Goal: Information Seeking & Learning: Find specific fact

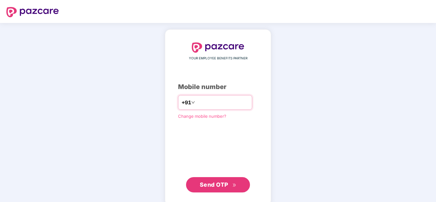
click at [209, 100] on input "number" at bounding box center [222, 103] width 52 height 10
type input "**********"
click at [213, 184] on span "Send OTP" at bounding box center [214, 185] width 28 height 7
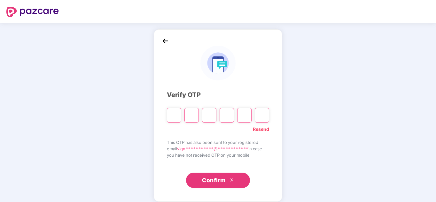
type input "*"
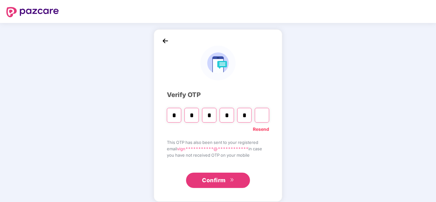
type input "*"
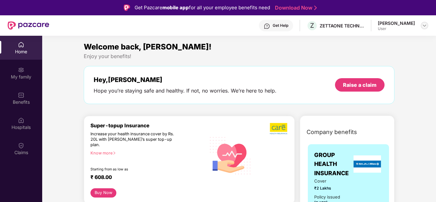
click at [425, 27] on img at bounding box center [424, 25] width 5 height 5
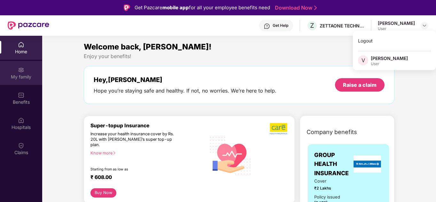
click at [23, 75] on div "My family" at bounding box center [21, 77] width 42 height 6
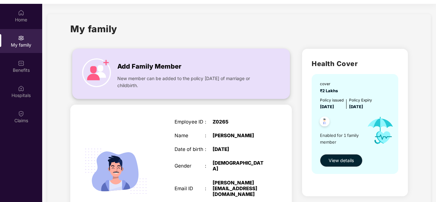
click at [250, 84] on span "New member can be added to the policy [DATE] of marriage or childbirth." at bounding box center [191, 82] width 148 height 14
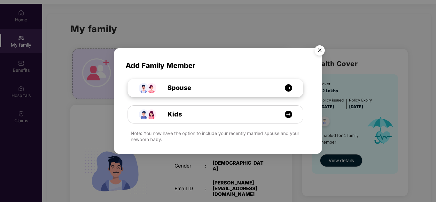
click at [232, 92] on div "Spouse" at bounding box center [218, 88] width 131 height 10
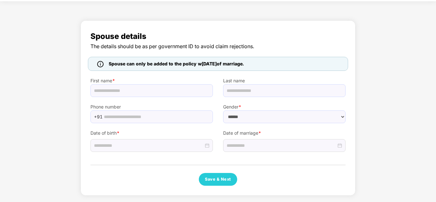
scroll to position [22, 0]
select select "******"
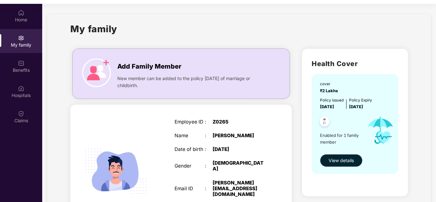
click at [343, 159] on span "View details" at bounding box center [341, 160] width 25 height 7
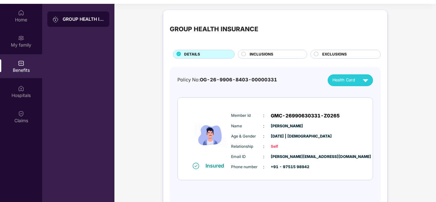
scroll to position [14, 0]
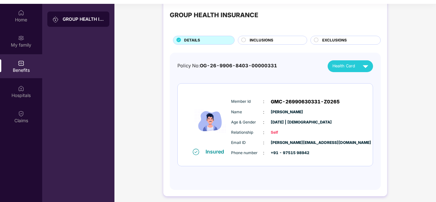
click at [266, 41] on span "INCLUSIONS" at bounding box center [262, 40] width 24 height 6
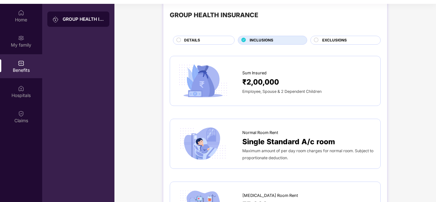
click at [328, 40] on span "EXCLUSIONS" at bounding box center [334, 40] width 25 height 6
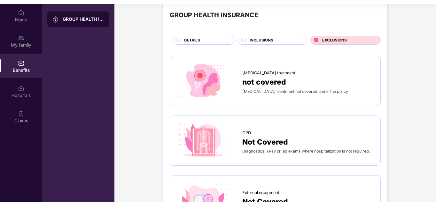
click at [207, 42] on div "DETAILS" at bounding box center [206, 40] width 50 height 7
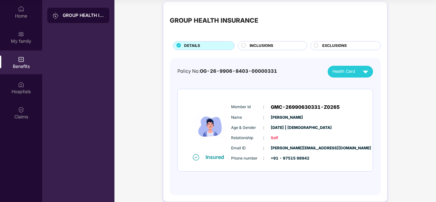
scroll to position [0, 0]
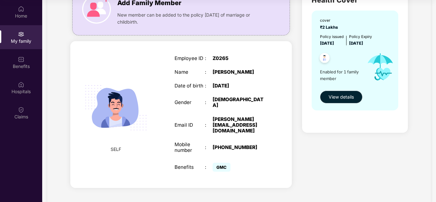
scroll to position [28, 0]
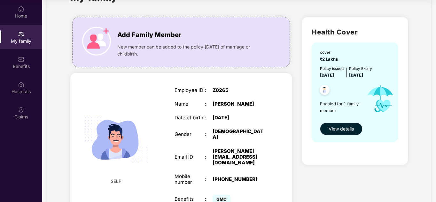
click at [348, 127] on span "View details" at bounding box center [341, 129] width 25 height 7
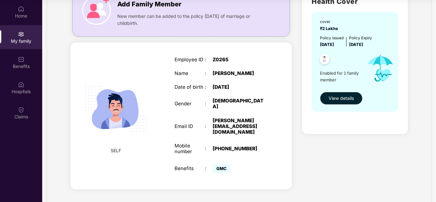
scroll to position [60, 0]
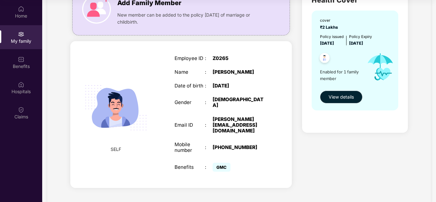
click at [363, 43] on span "[DATE]" at bounding box center [356, 43] width 14 height 5
click at [365, 50] on img at bounding box center [380, 67] width 37 height 41
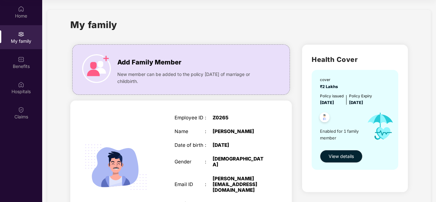
scroll to position [0, 0]
click at [141, 63] on span "Add Family Member" at bounding box center [149, 63] width 64 height 10
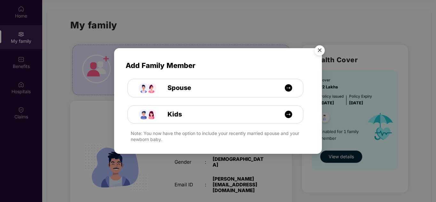
click at [319, 51] on img "Close" at bounding box center [320, 52] width 18 height 18
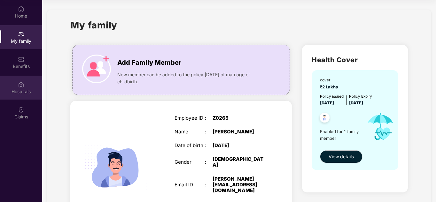
click at [26, 85] on div "Hospitals" at bounding box center [21, 88] width 42 height 24
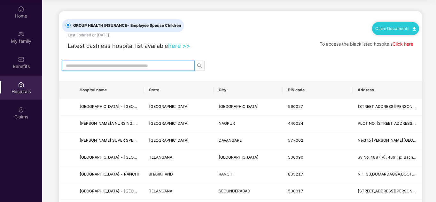
click at [87, 66] on input "text" at bounding box center [126, 65] width 120 height 7
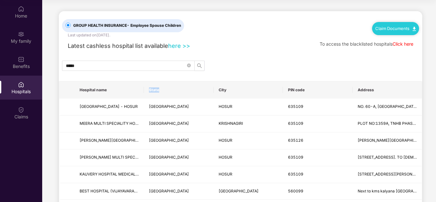
drag, startPoint x: 144, startPoint y: 90, endPoint x: 160, endPoint y: 91, distance: 16.0
click at [160, 91] on th "State" at bounding box center [178, 90] width 69 height 17
click at [135, 99] on td "[GEOGRAPHIC_DATA] - HOSUR" at bounding box center [109, 107] width 69 height 17
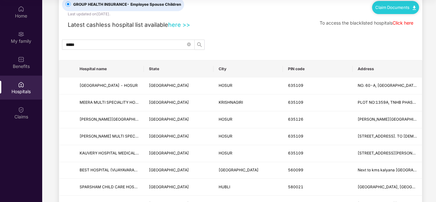
scroll to position [32, 0]
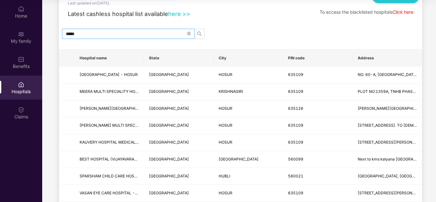
click at [111, 34] on input "*****" at bounding box center [126, 33] width 120 height 7
type input "*"
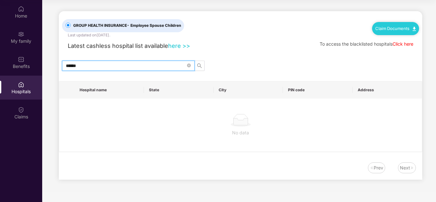
scroll to position [0, 0]
click at [101, 67] on input "******" at bounding box center [126, 65] width 120 height 7
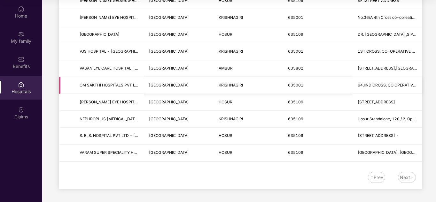
scroll to position [244, 0]
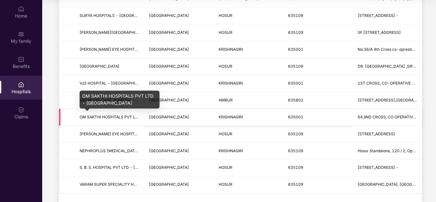
type input "***"
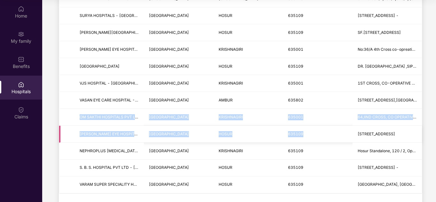
drag, startPoint x: 79, startPoint y: 117, endPoint x: 326, endPoint y: 131, distance: 246.6
click at [326, 131] on tbody "PSV MULTISPECIALITY HOSPITAL - [GEOGRAPHIC_DATA] [GEOGRAPHIC_DATA] [GEOGRAPHIC_…" at bounding box center [240, 24] width 363 height 339
click at [320, 121] on td "635001" at bounding box center [317, 117] width 69 height 17
click at [405, 114] on td "64,IIND CROSS, CO OPERATIVE COLONY ,[GEOGRAPHIC_DATA], NEAR UNION BANK, CO OPER…" at bounding box center [387, 117] width 69 height 17
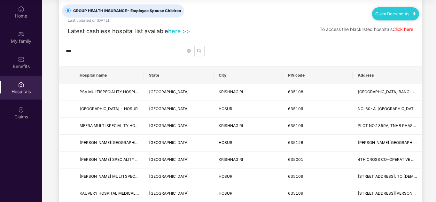
scroll to position [0, 0]
